Goal: Find specific page/section: Find specific page/section

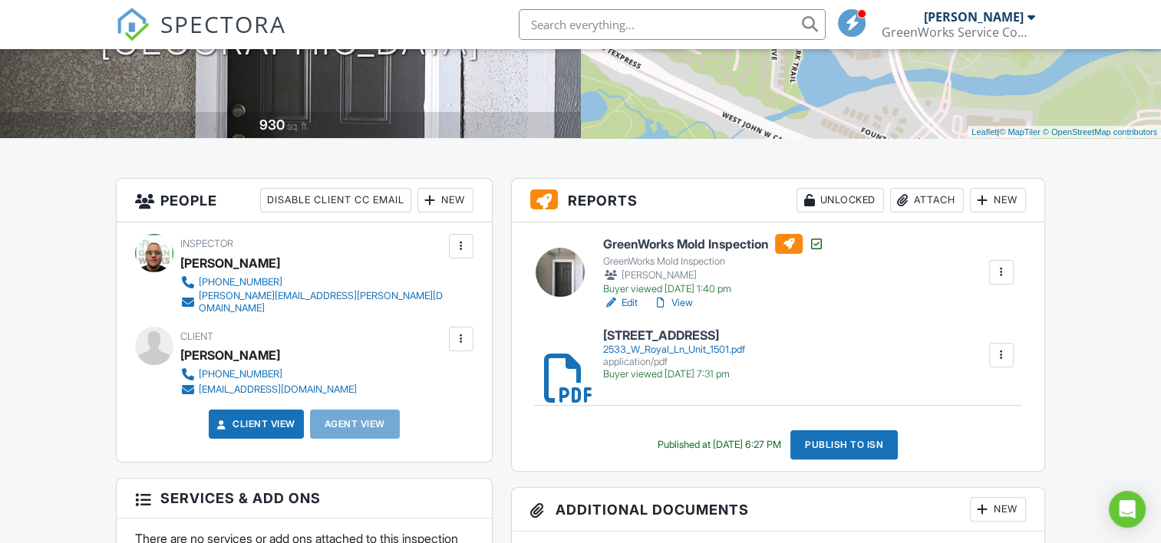
click at [675, 305] on link "View" at bounding box center [673, 303] width 40 height 15
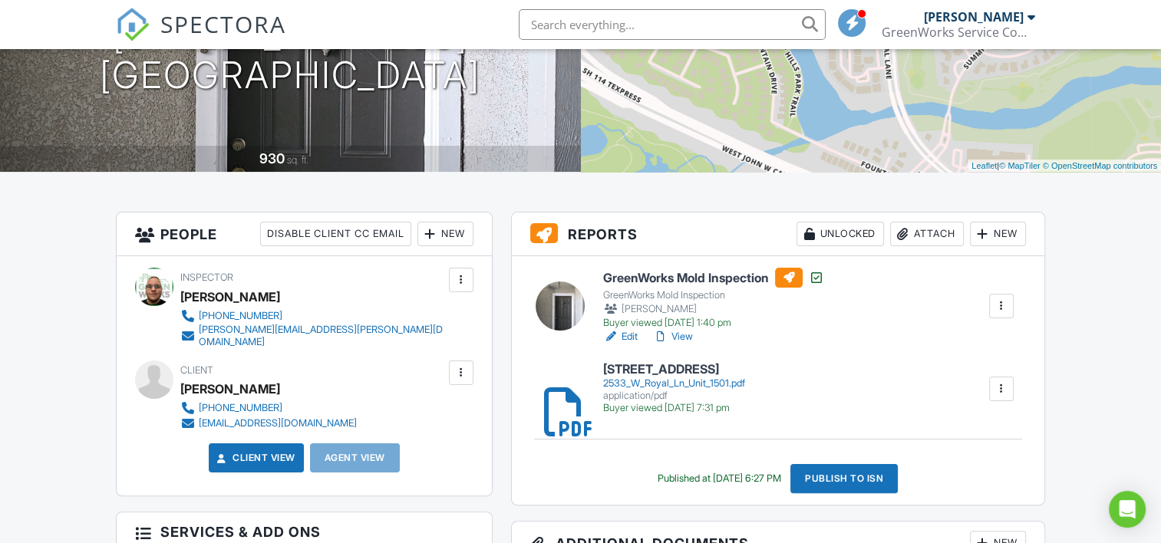
click at [682, 333] on link "View" at bounding box center [673, 336] width 40 height 15
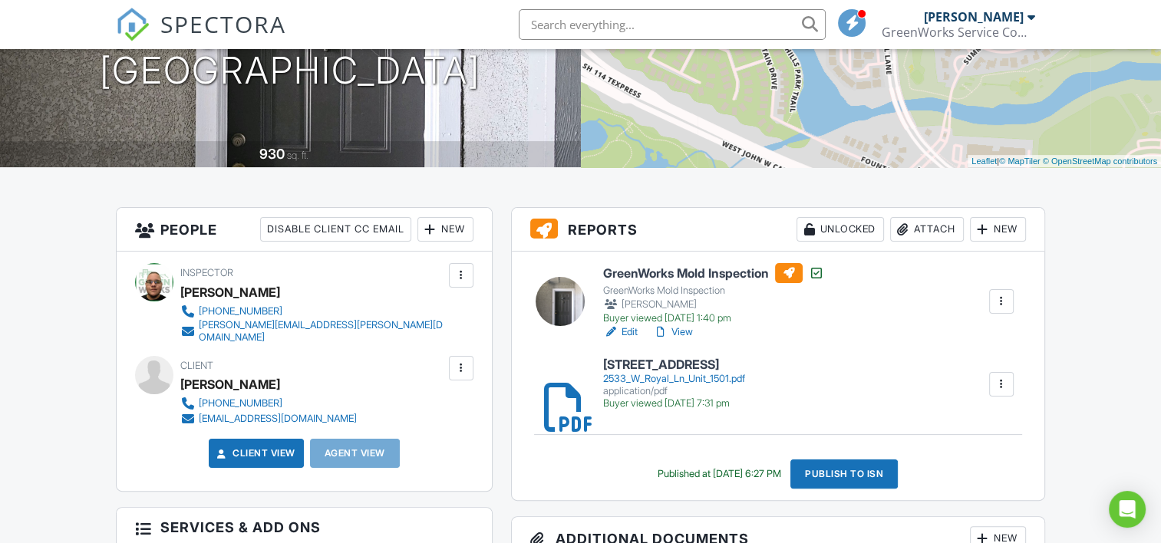
click at [654, 370] on h6 "[STREET_ADDRESS]" at bounding box center [674, 365] width 142 height 14
